Goal: Task Accomplishment & Management: Complete application form

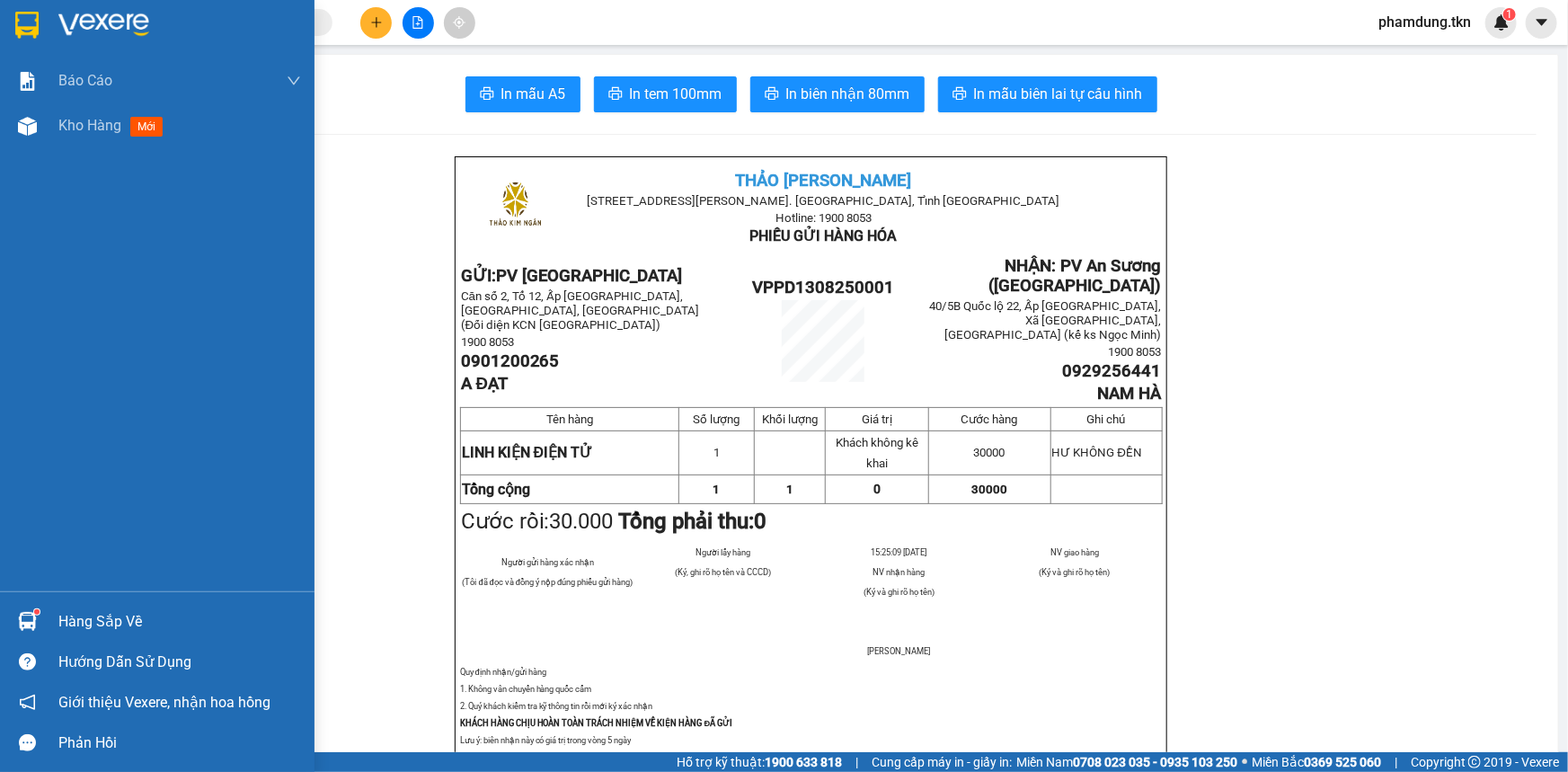
click at [116, 608] on div "Hàng sắp về" at bounding box center [179, 621] width 243 height 27
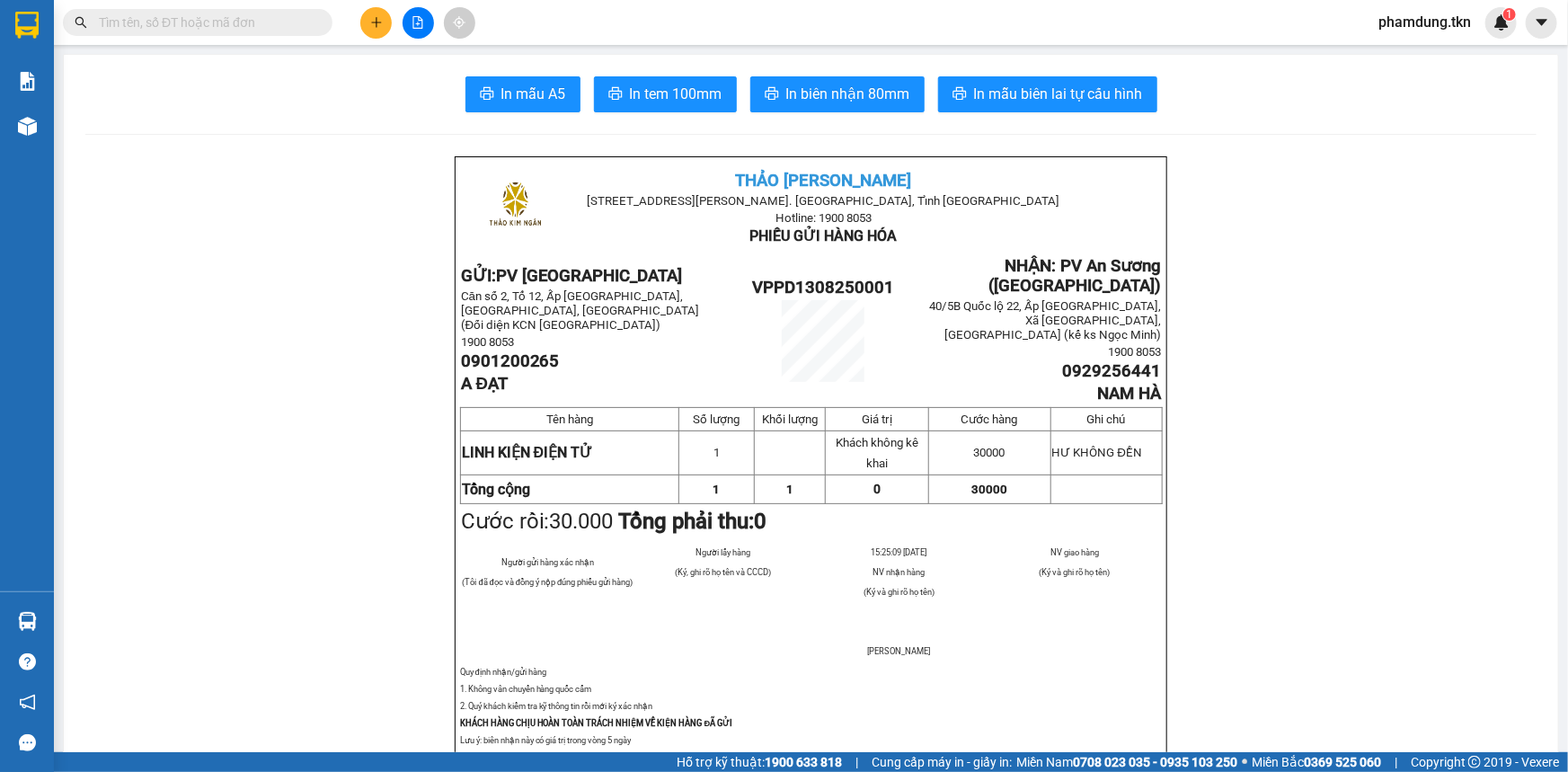
click at [249, 367] on section "Kết quả tìm kiếm ( 0 ) Bộ lọc No Data phamdung.tkn 1 Báo cáo Mẫu 1: Báo cáo dòn…" at bounding box center [784, 386] width 1568 height 772
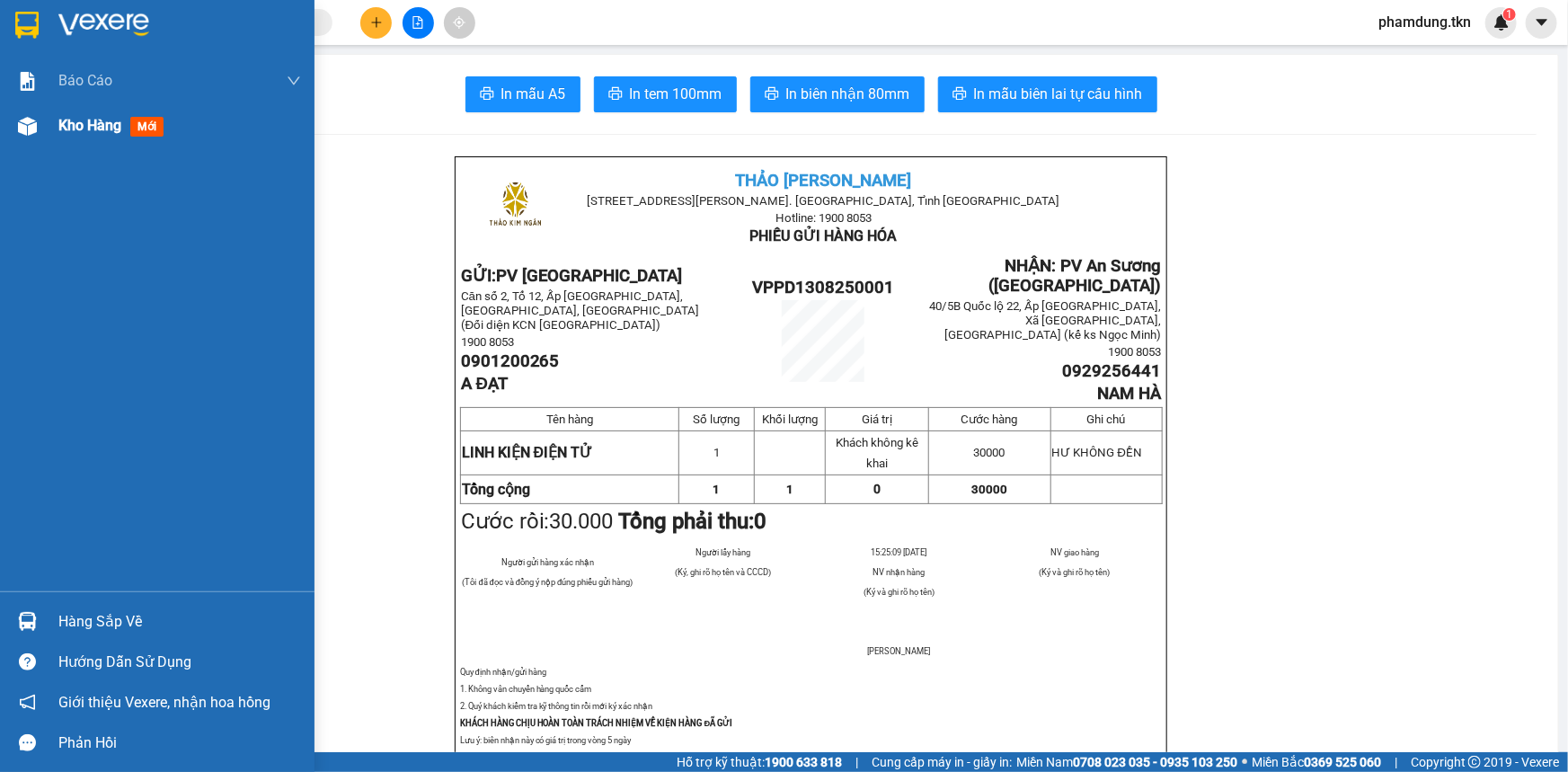
click at [99, 125] on span "Kho hàng" at bounding box center [90, 126] width 63 height 17
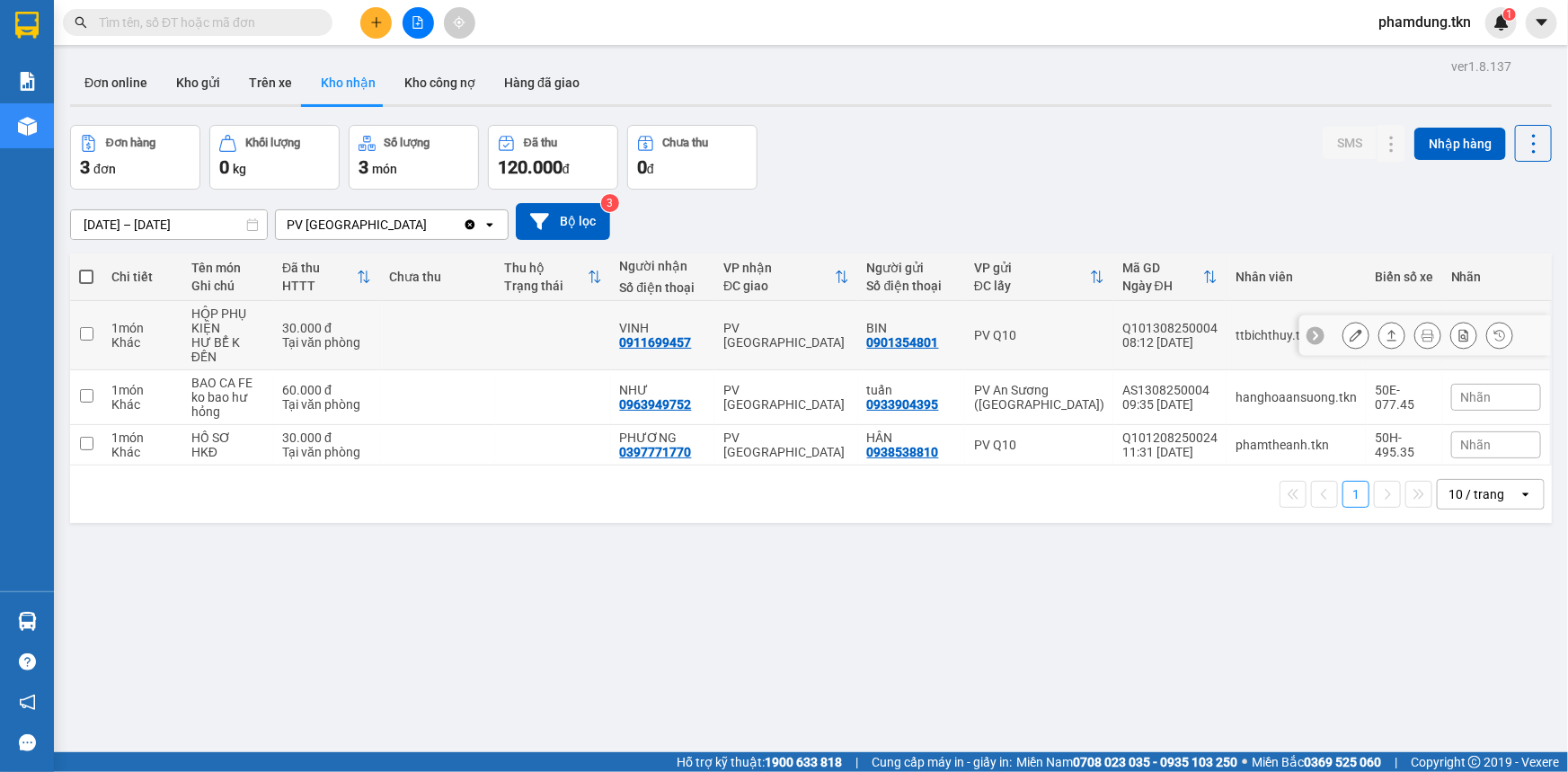
click at [87, 327] on input "checkbox" at bounding box center [86, 334] width 13 height 13
checkbox input "true"
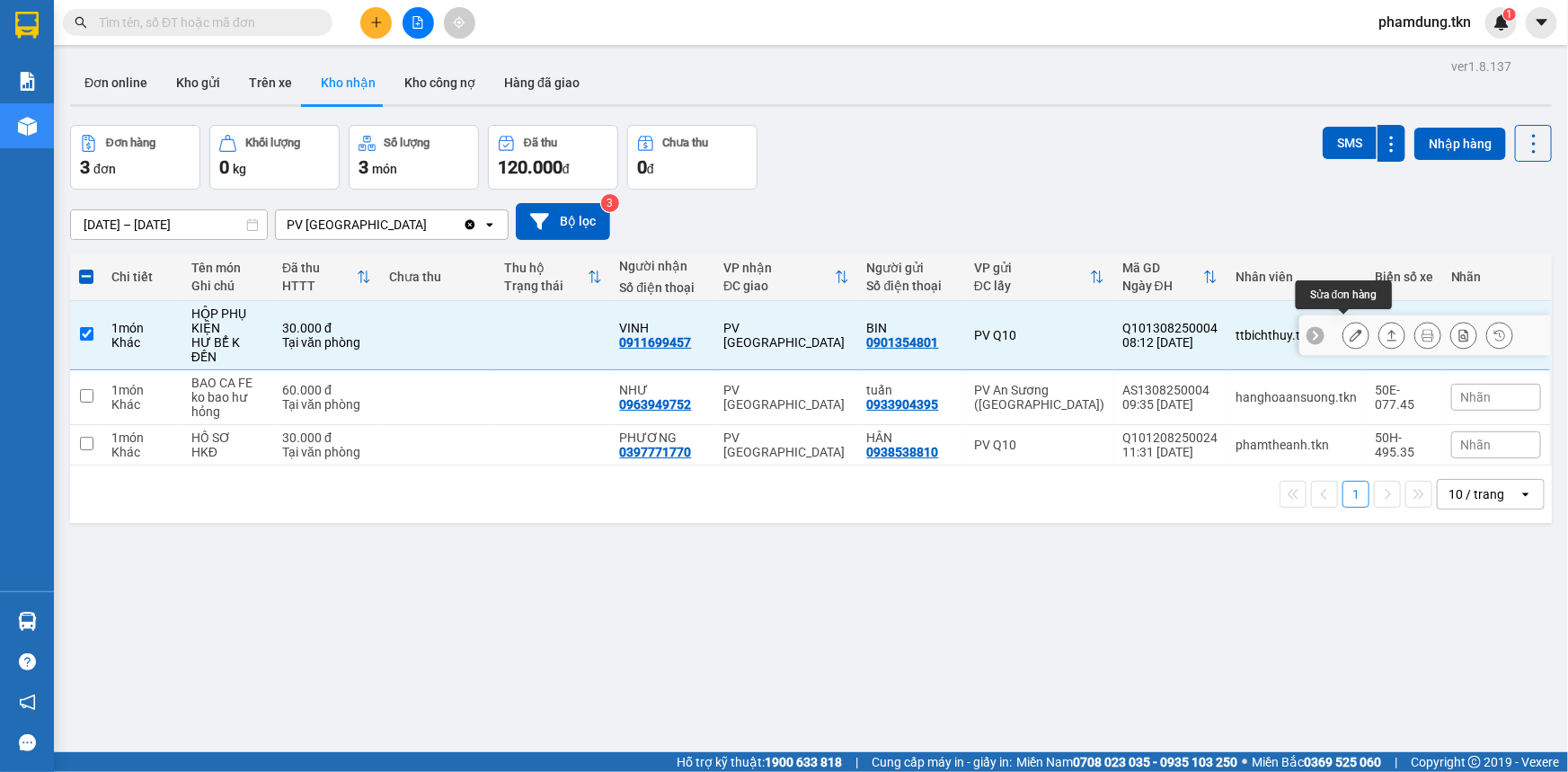
click at [1349, 329] on icon at bounding box center [1355, 335] width 12 height 12
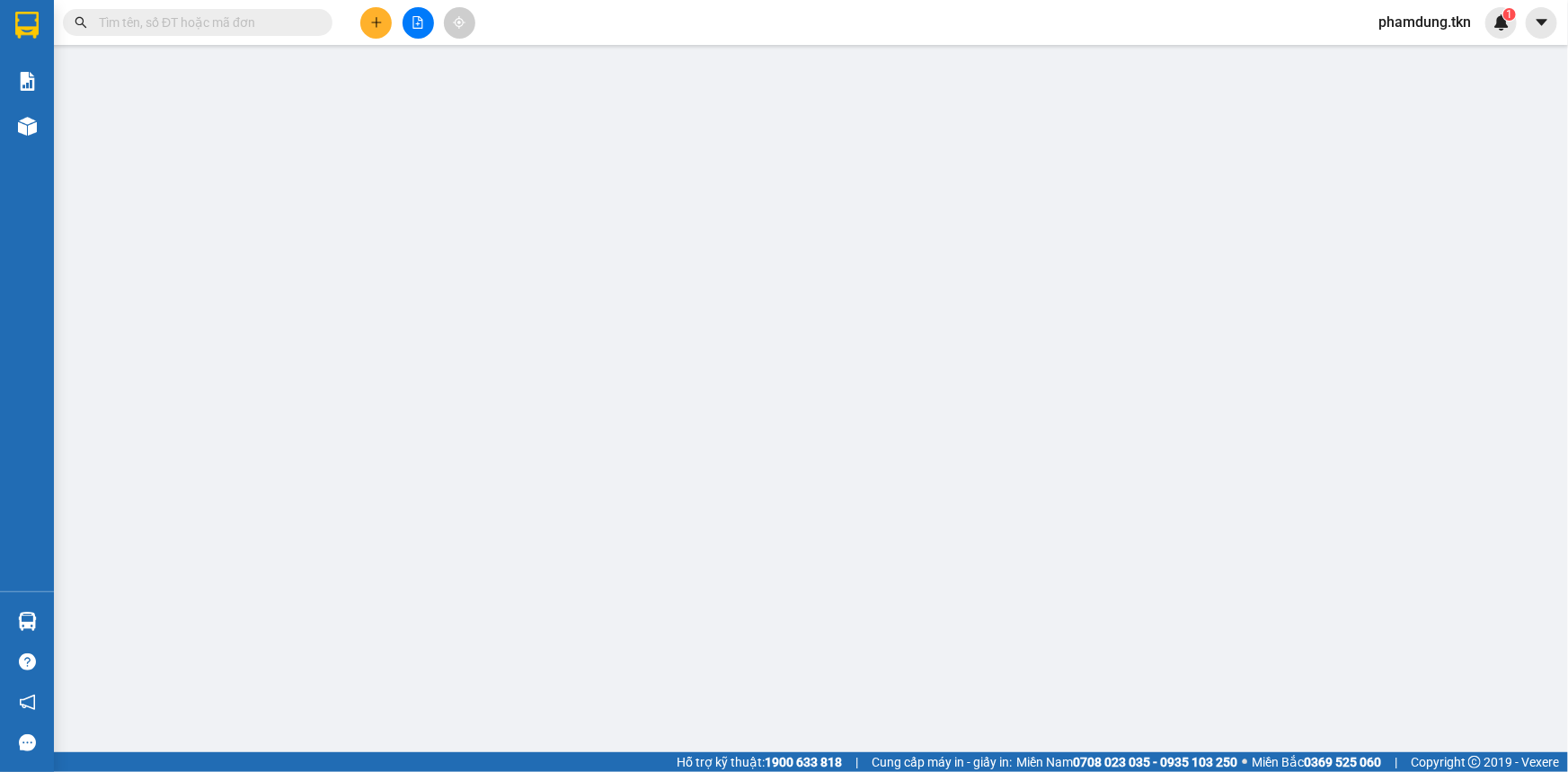
type input "0901354801"
type input "BIN"
type input "0911699457"
type input "VINH"
type input "30.000"
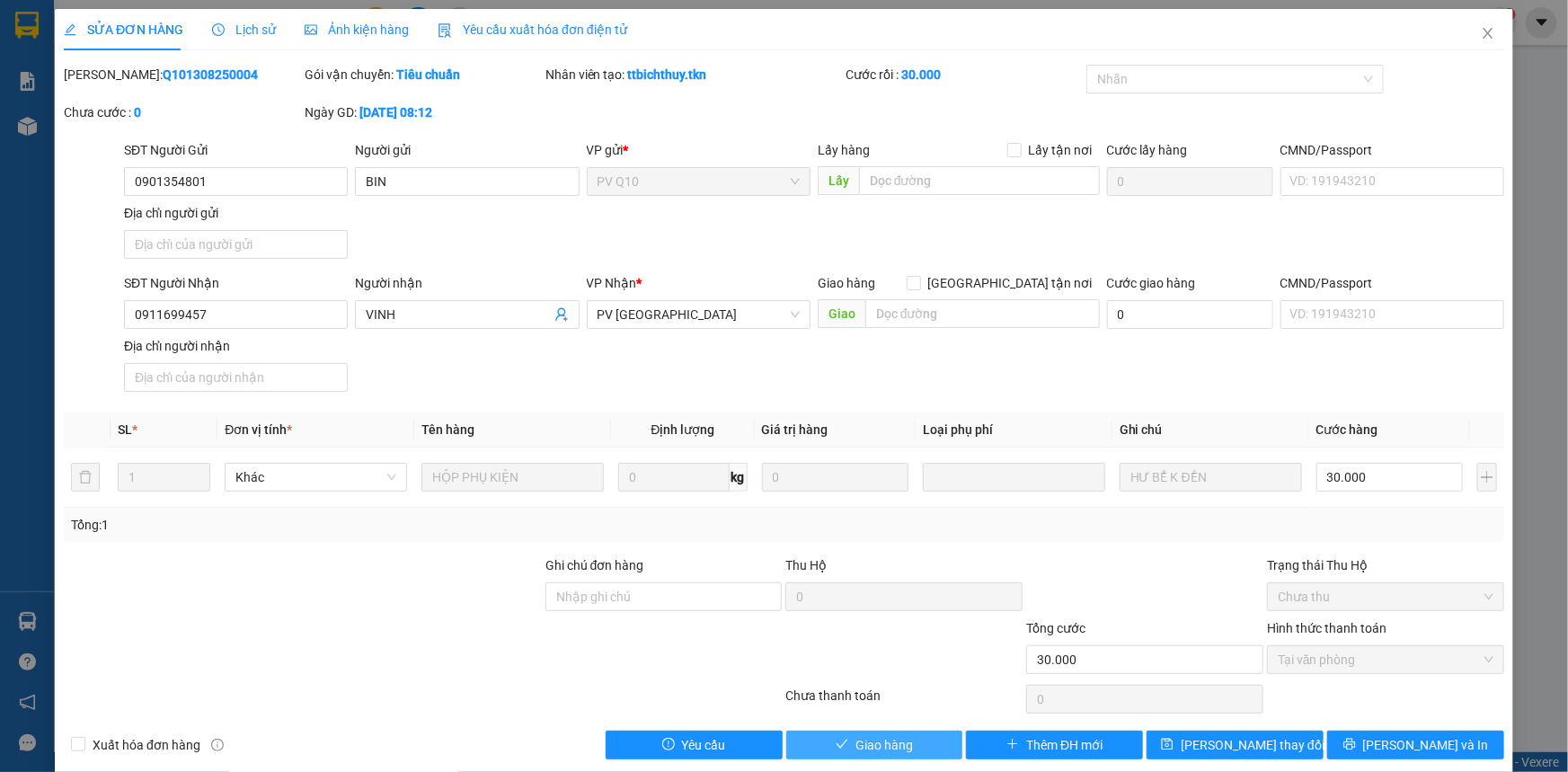
click at [904, 742] on span "Giao hàng" at bounding box center [884, 744] width 58 height 20
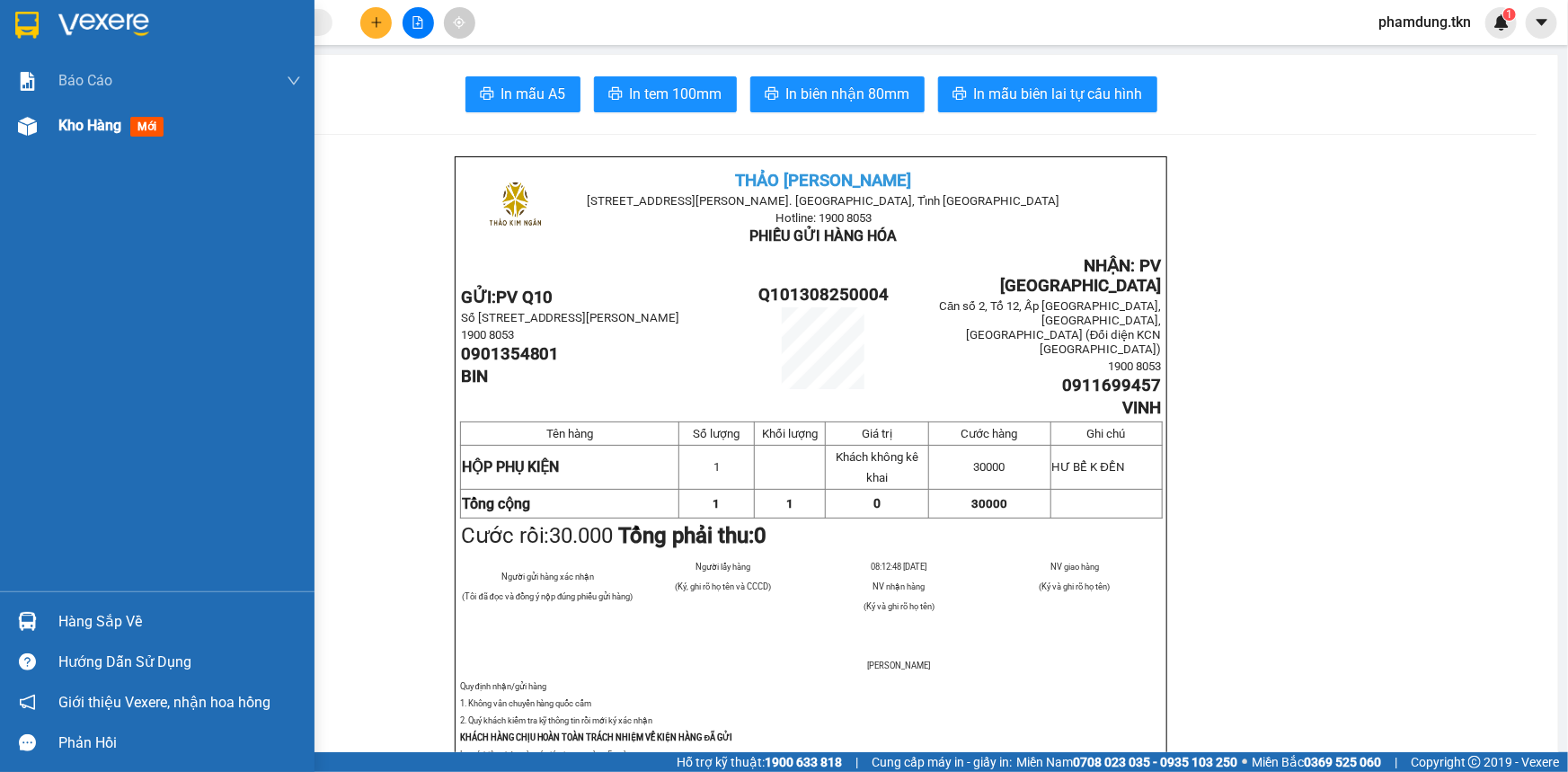
click at [65, 126] on span "Kho hàng" at bounding box center [90, 126] width 63 height 17
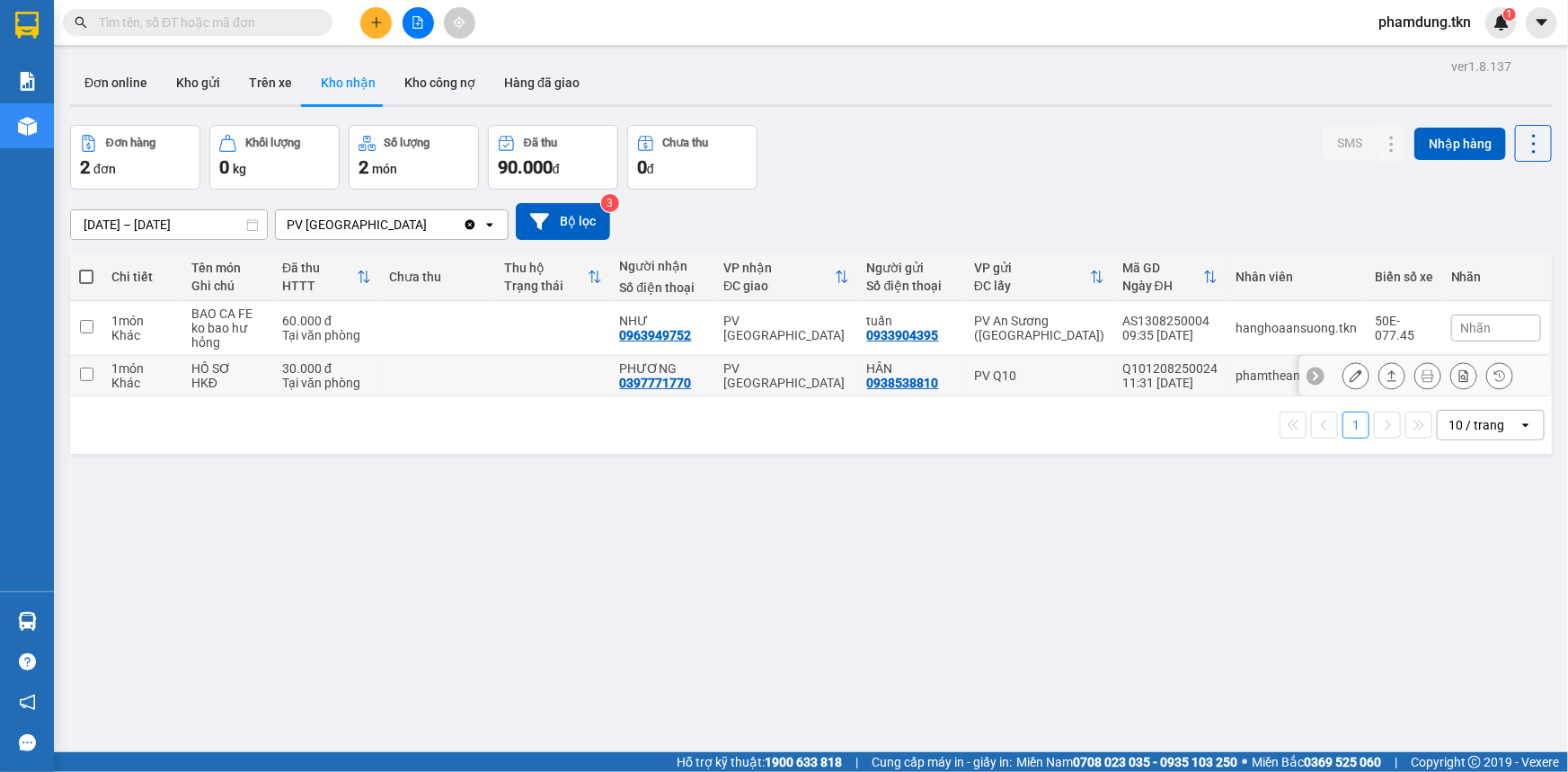
click at [86, 373] on input "checkbox" at bounding box center [86, 374] width 13 height 13
checkbox input "true"
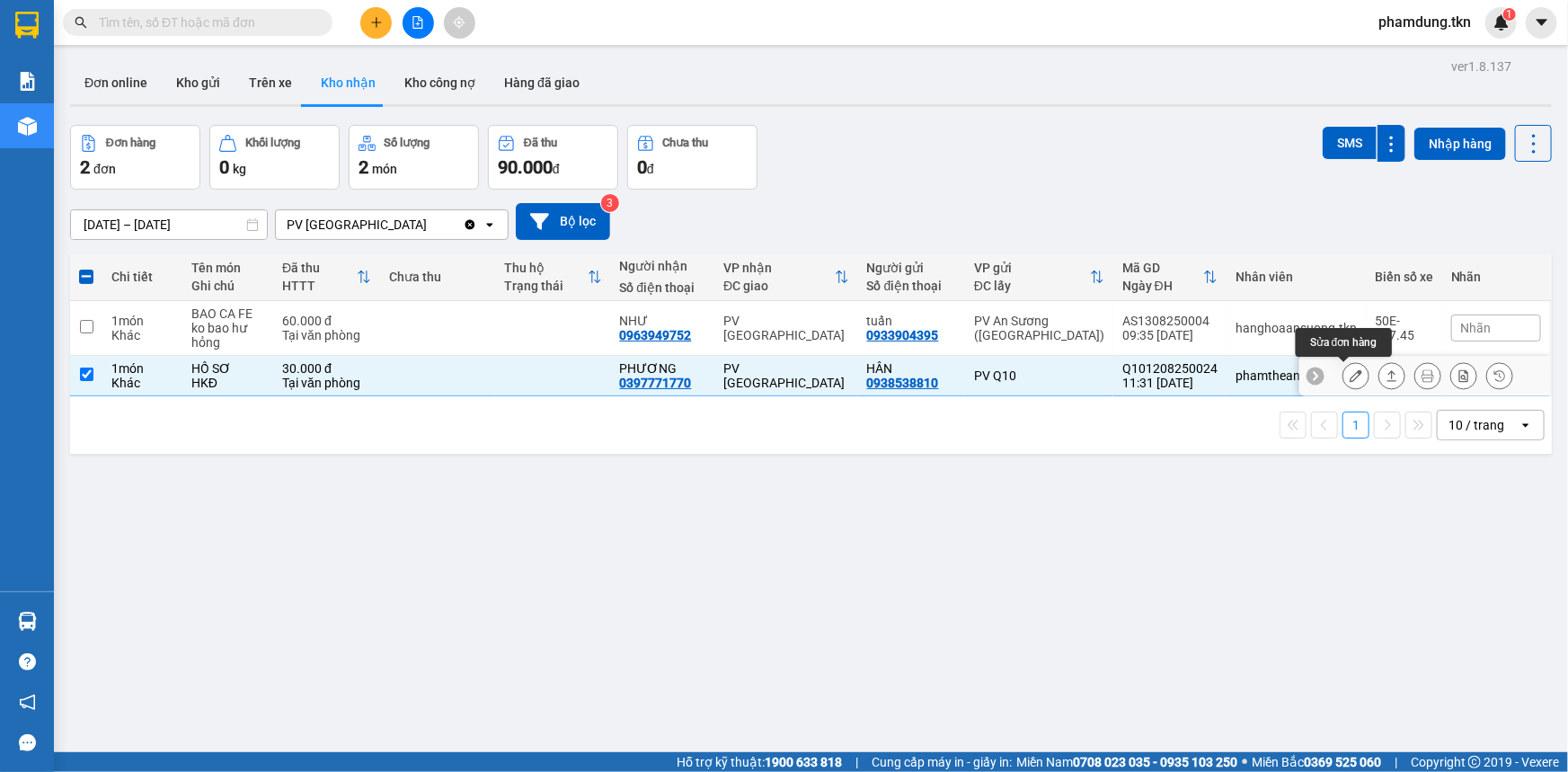
click at [1349, 374] on icon at bounding box center [1355, 375] width 12 height 12
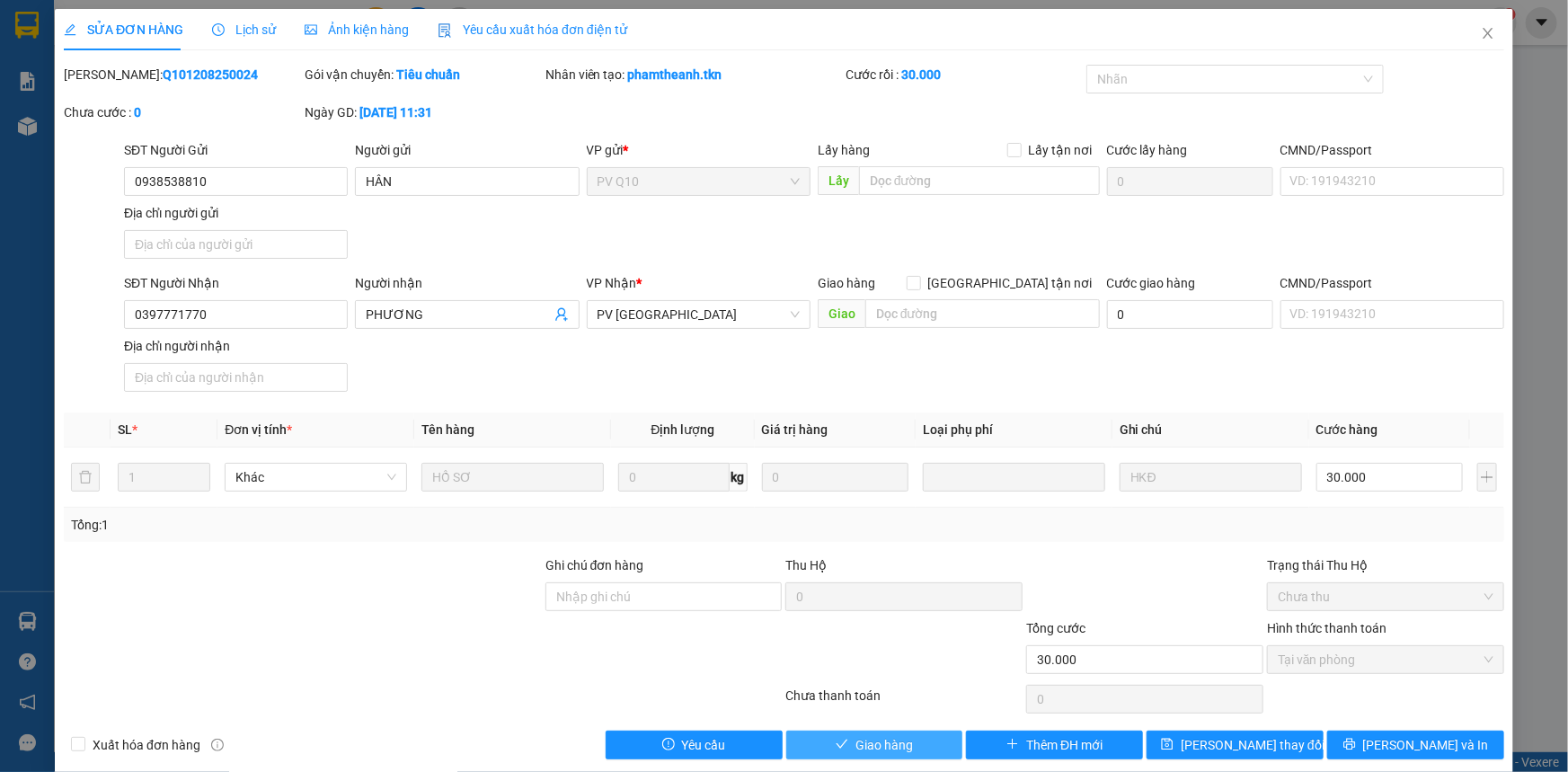
click at [820, 741] on button "Giao hàng" at bounding box center [875, 745] width 177 height 29
